Goal: Information Seeking & Learning: Learn about a topic

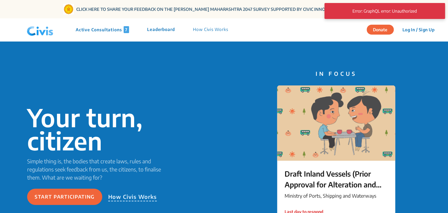
click at [94, 29] on p "Active Consultations 7" at bounding box center [102, 29] width 53 height 7
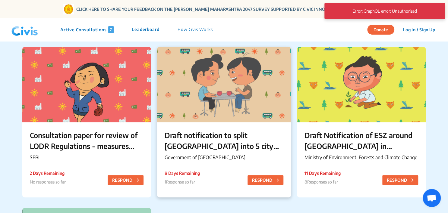
scroll to position [211, 0]
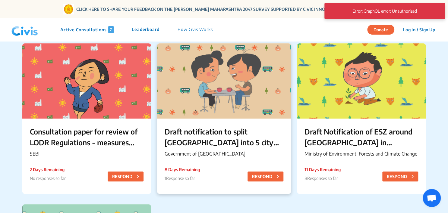
click at [212, 108] on div at bounding box center [224, 80] width 134 height 75
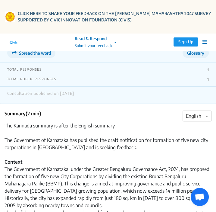
scroll to position [151, 0]
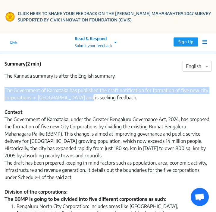
drag, startPoint x: 4, startPoint y: 80, endPoint x: 85, endPoint y: 91, distance: 81.9
click at [85, 91] on div "The Kannada summary is after the English summary. The Government of Karnataka h…" at bounding box center [108, 86] width 207 height 29
copy div "The Government of Karnataka has published the draft notification for formation …"
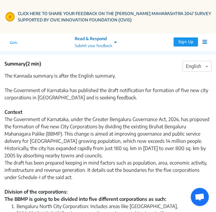
click at [147, 129] on div "The Government of Karnataka, under the Greater Bengaluru Governance Act, 2024, …" at bounding box center [108, 158] width 207 height 87
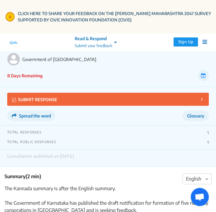
scroll to position [60, 0]
